Goal: Task Accomplishment & Management: Manage account settings

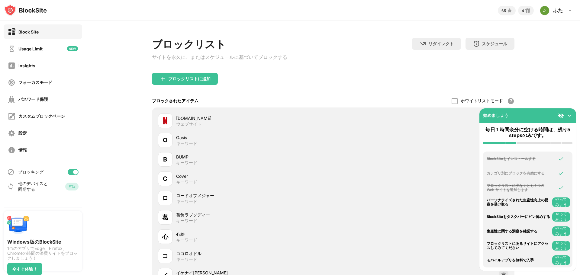
click at [33, 35] on div "Block Site" at bounding box center [23, 32] width 31 height 8
click at [34, 34] on div "Block Site" at bounding box center [28, 31] width 20 height 5
click at [173, 81] on div "ブロックリストに追加" at bounding box center [189, 78] width 42 height 5
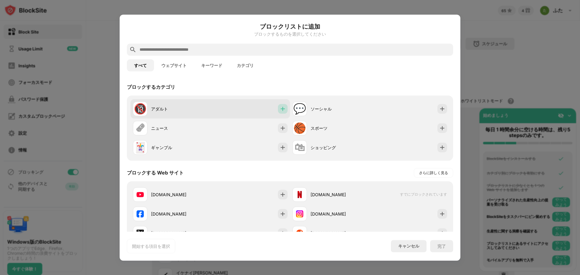
click at [280, 110] on img at bounding box center [283, 109] width 6 height 6
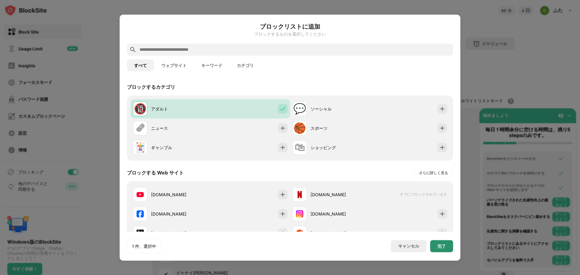
click at [437, 246] on div "完了" at bounding box center [441, 246] width 23 height 12
